Goal: Transaction & Acquisition: Book appointment/travel/reservation

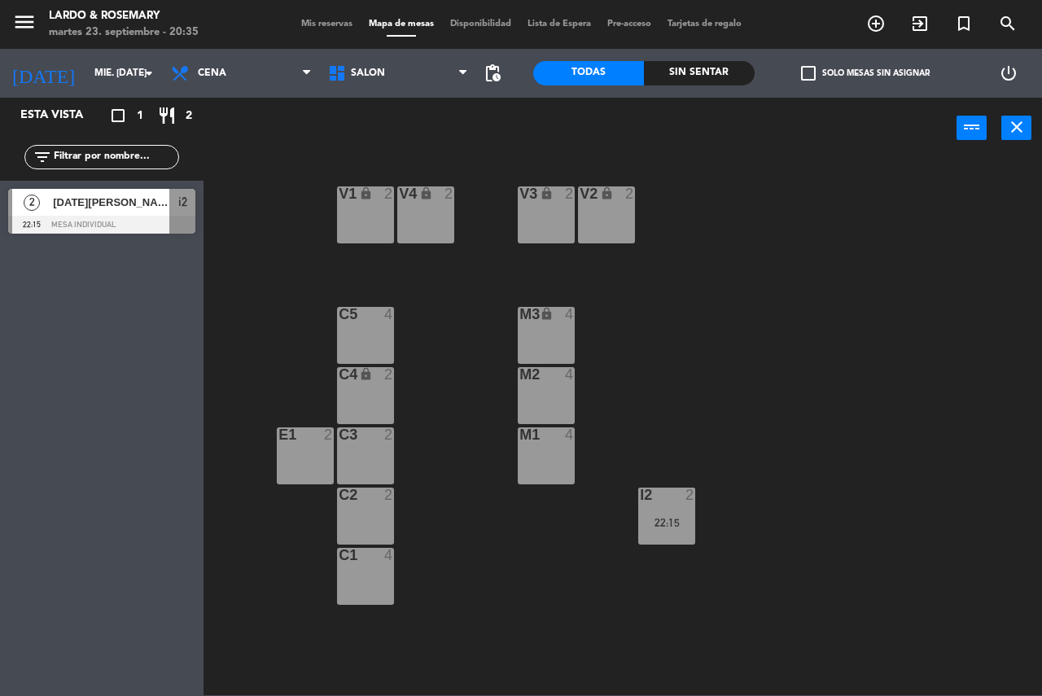
click at [371, 437] on div at bounding box center [365, 434] width 27 height 15
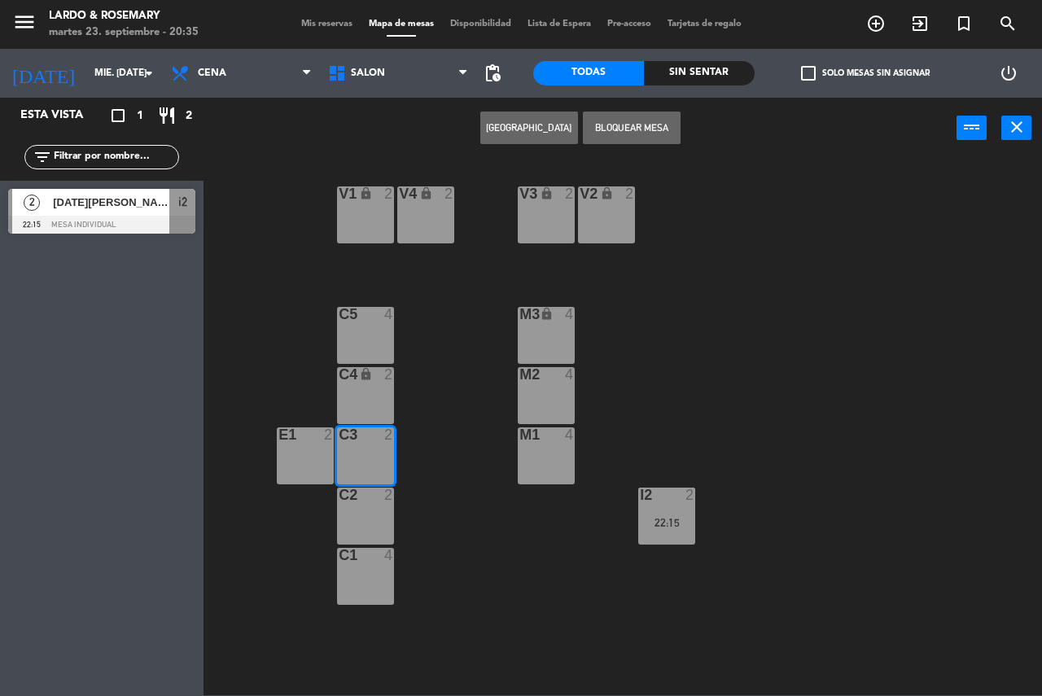
click at [536, 127] on button "[GEOGRAPHIC_DATA]" at bounding box center [529, 128] width 98 height 33
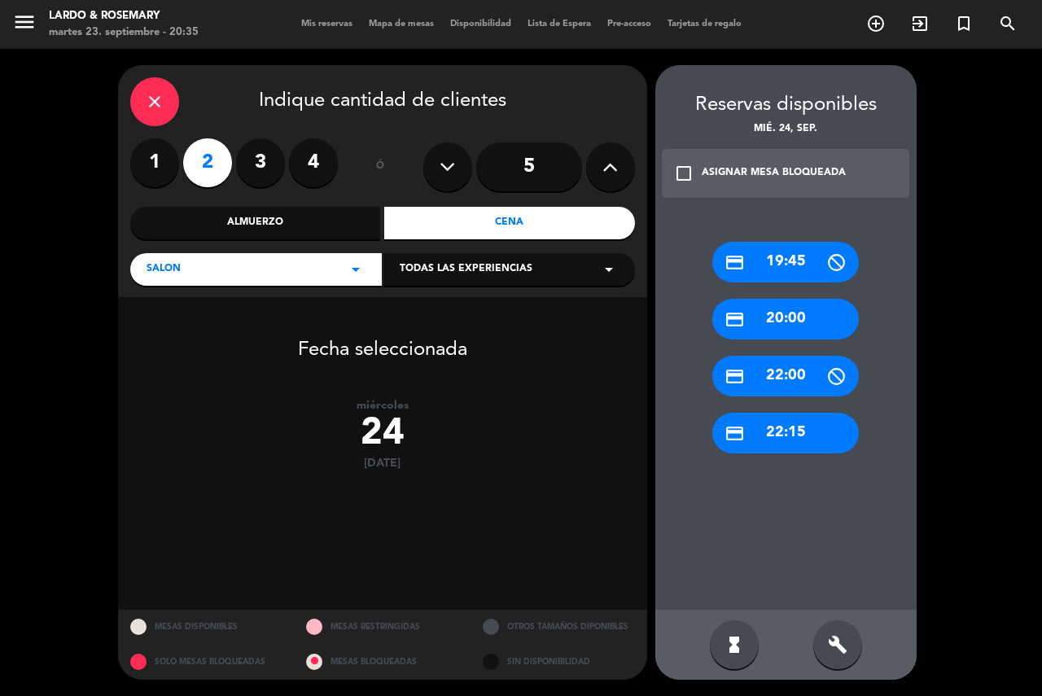
click at [813, 343] on div "credit_card 19:45 credit_card 20:00 credit_card 22:00 credit_card 22:15" at bounding box center [785, 409] width 261 height 400
click at [806, 311] on div "credit_card 20:00" at bounding box center [785, 319] width 146 height 41
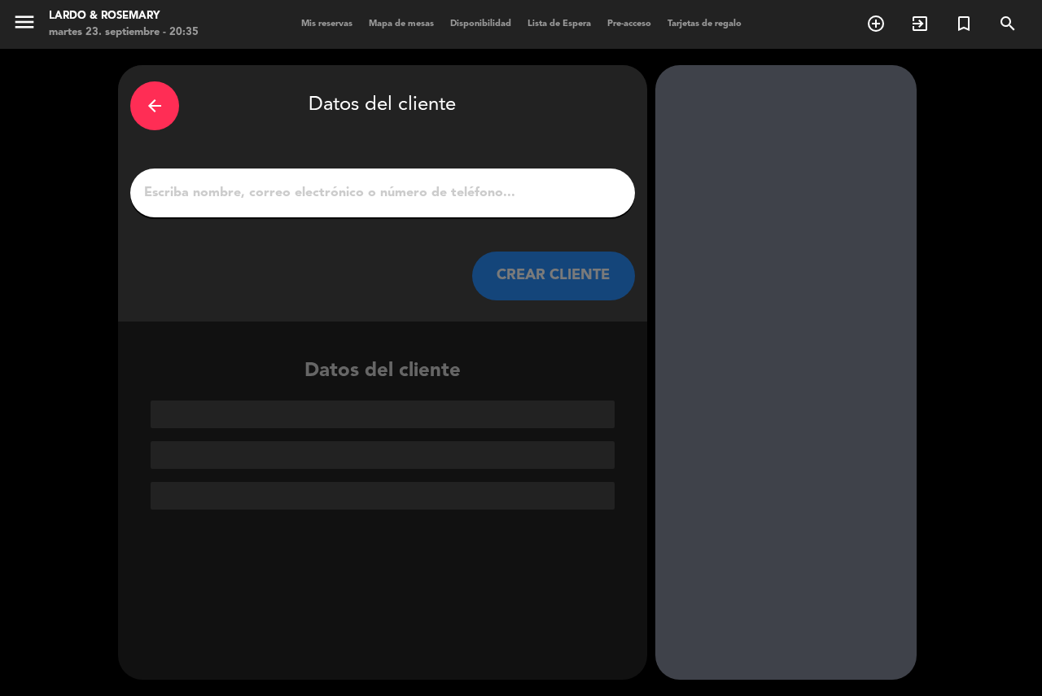
click at [193, 81] on div "arrow_back Datos del cliente" at bounding box center [382, 105] width 505 height 57
click at [174, 100] on div "arrow_back" at bounding box center [154, 105] width 49 height 49
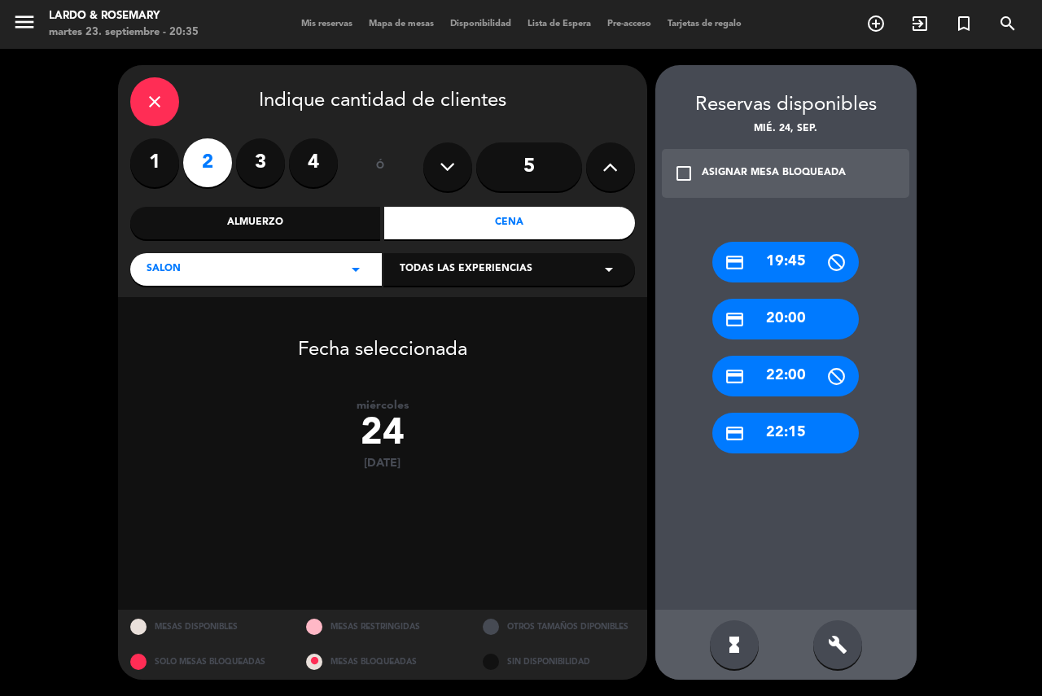
click at [174, 100] on div "close" at bounding box center [154, 101] width 49 height 49
